Goal: Navigation & Orientation: Find specific page/section

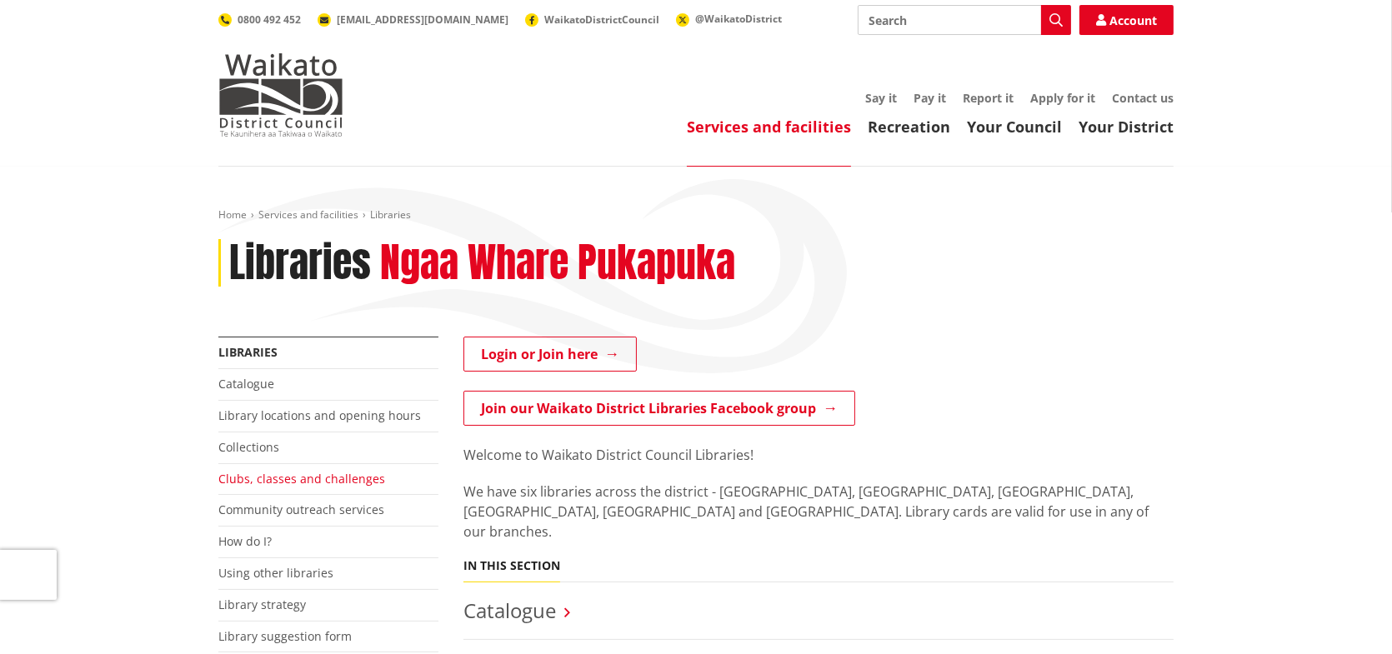
click at [249, 475] on link "Clubs, classes and challenges" at bounding box center [301, 479] width 167 height 16
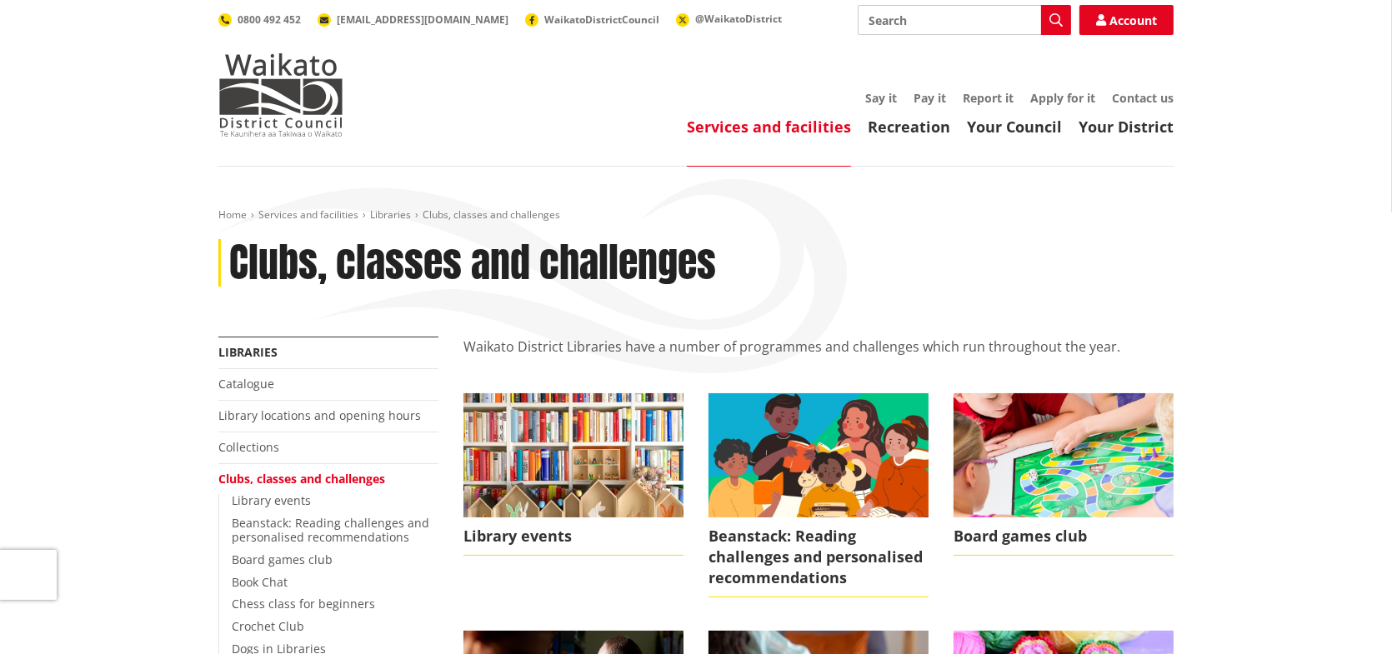
click at [574, 477] on img at bounding box center [574, 454] width 220 height 123
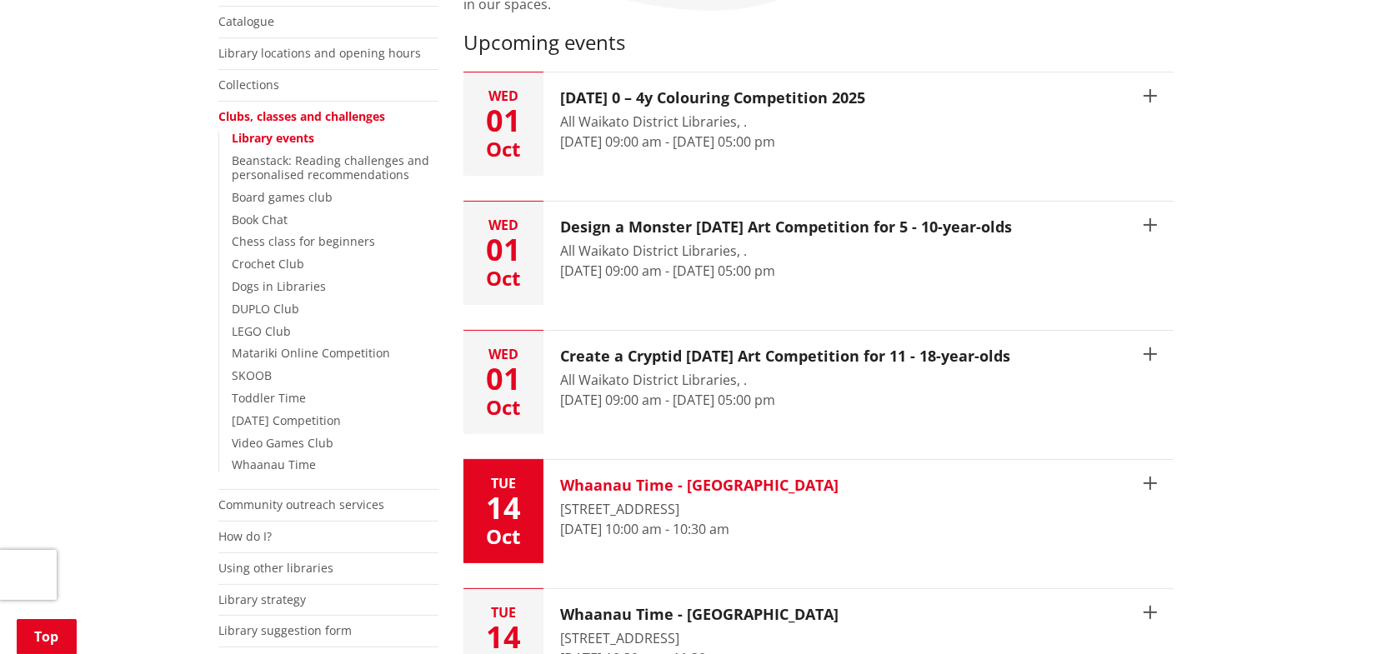
scroll to position [250, 0]
